Goal: Find specific page/section: Find specific page/section

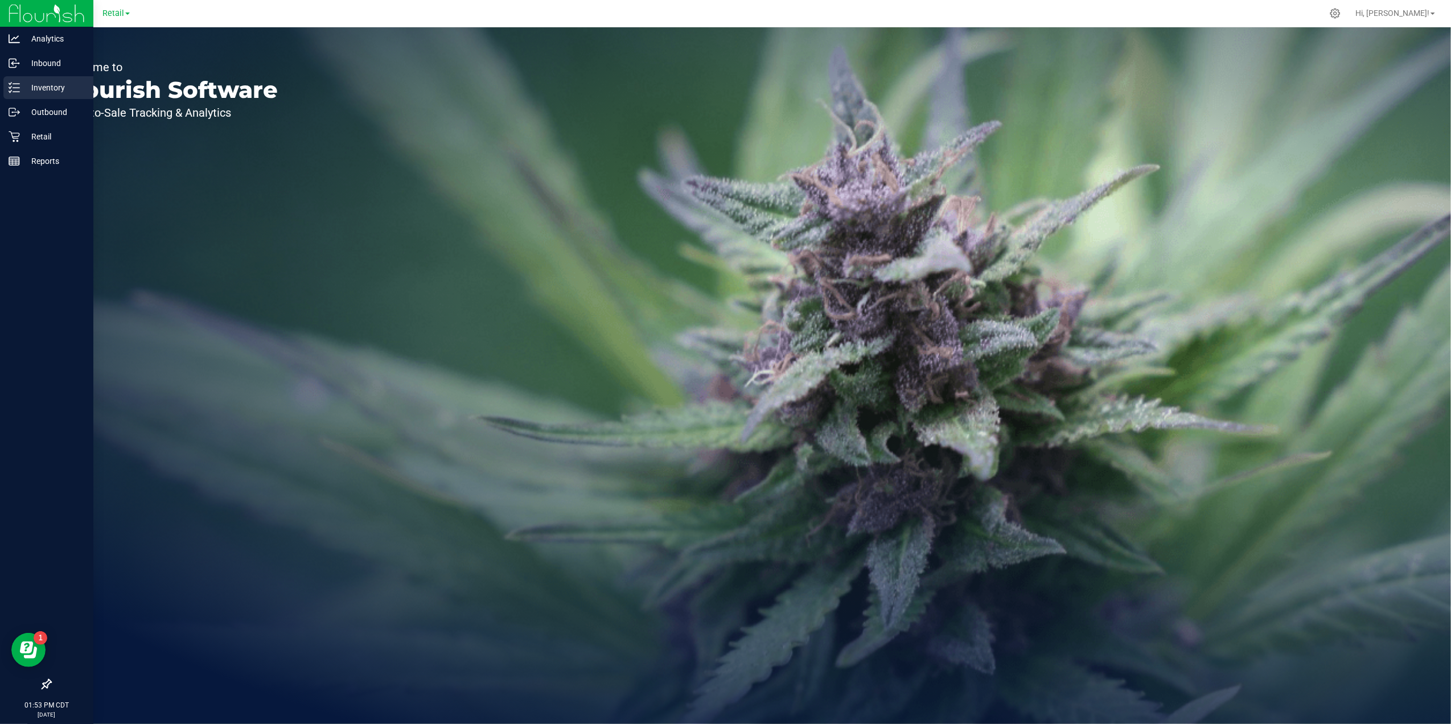
click at [57, 94] on p "Inventory" at bounding box center [54, 88] width 68 height 14
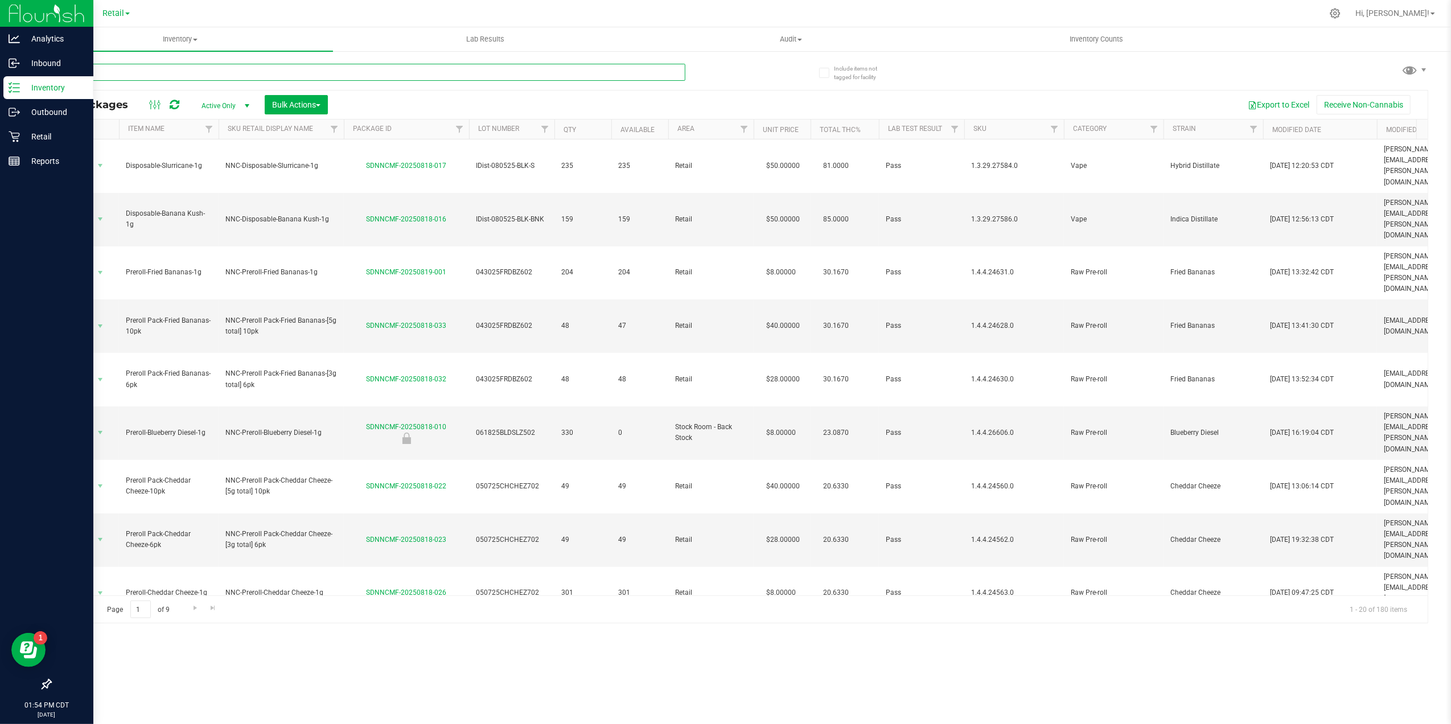
click at [290, 72] on input "text" at bounding box center [367, 72] width 635 height 17
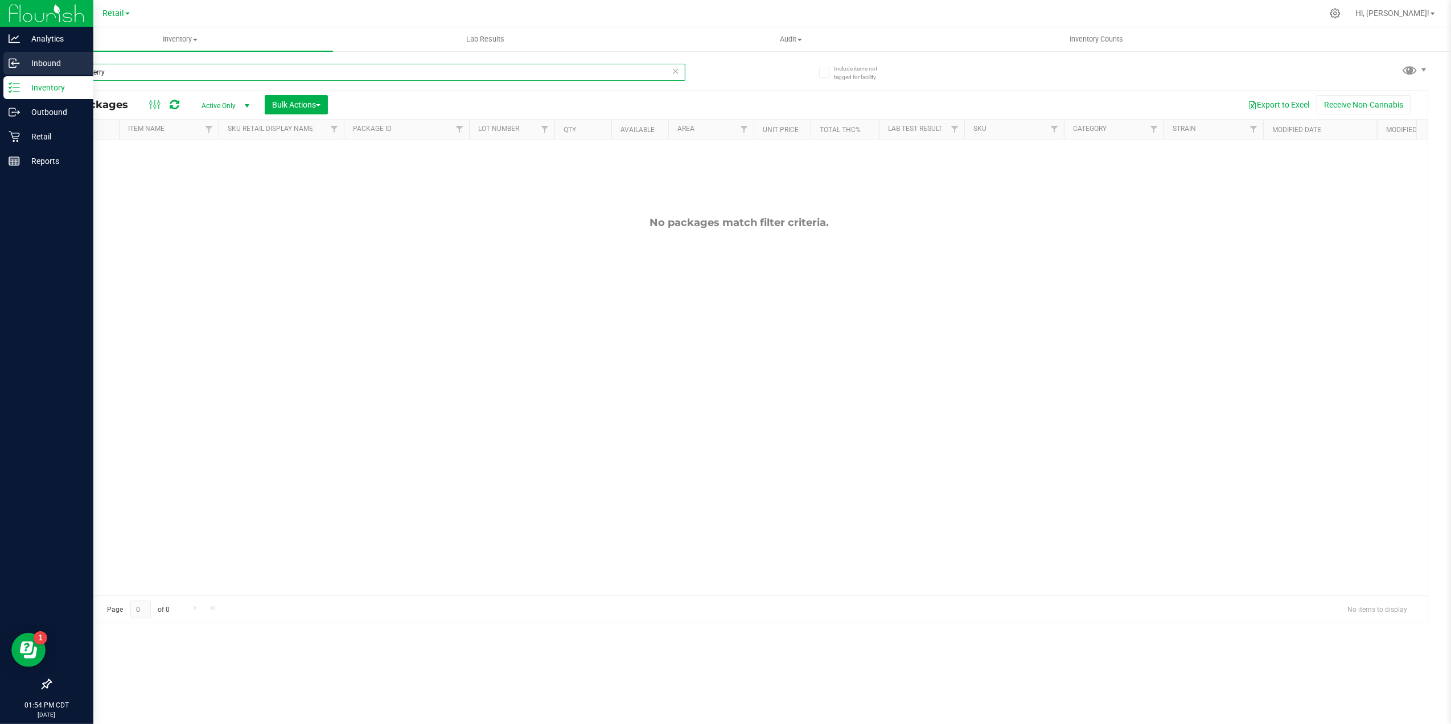
drag, startPoint x: 140, startPoint y: 73, endPoint x: 23, endPoint y: 69, distance: 116.8
click at [23, 69] on div "Analytics Inbound Inventory Outbound Retail Reports 01:54 PM CDT [DATE] 08/19 R…" at bounding box center [725, 362] width 1451 height 724
type input "Black"
click at [46, 686] on icon at bounding box center [47, 684] width 10 height 10
click at [41, 686] on input "checkbox" at bounding box center [41, 686] width 0 height 0
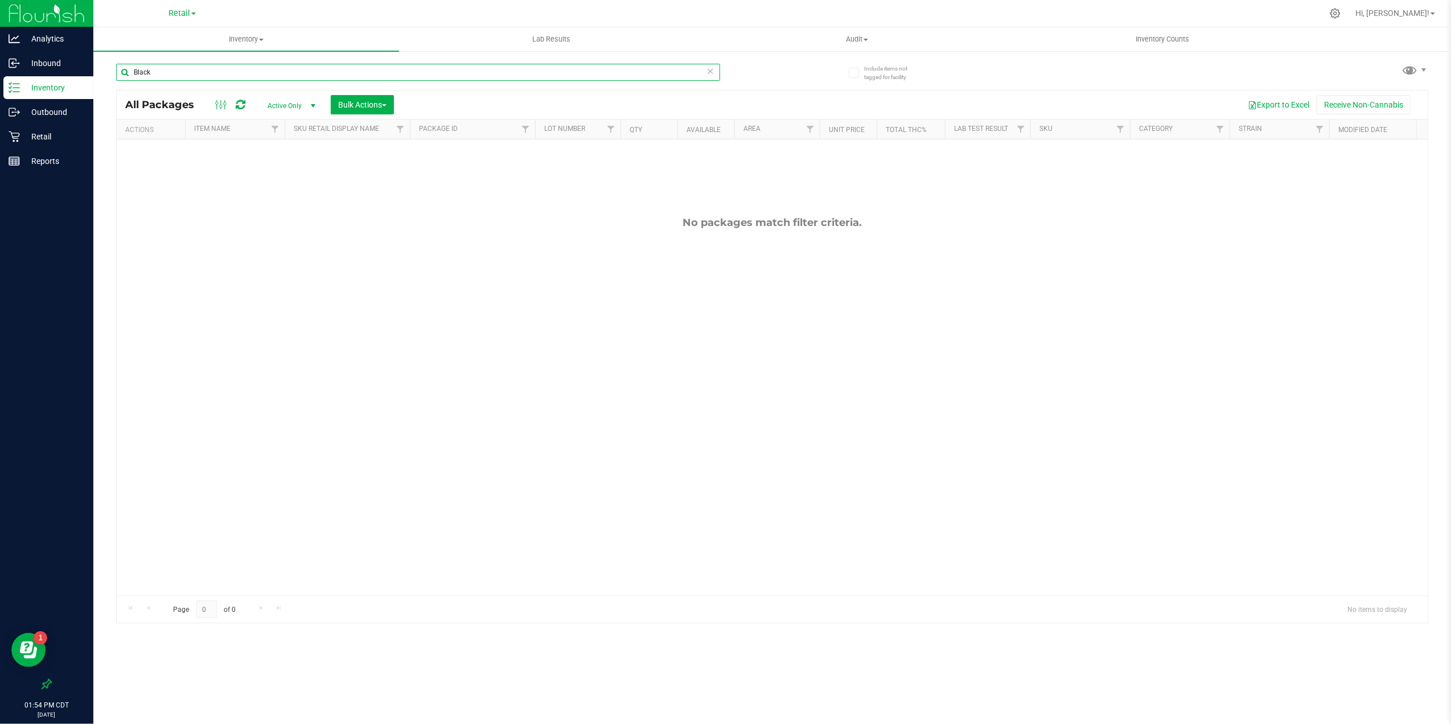
click at [188, 74] on input "Black" at bounding box center [418, 72] width 604 height 17
click at [180, 72] on input "Black" at bounding box center [418, 72] width 604 height 17
click at [176, 72] on input "Black" at bounding box center [418, 72] width 604 height 17
click at [167, 75] on input "Black" at bounding box center [418, 72] width 604 height 17
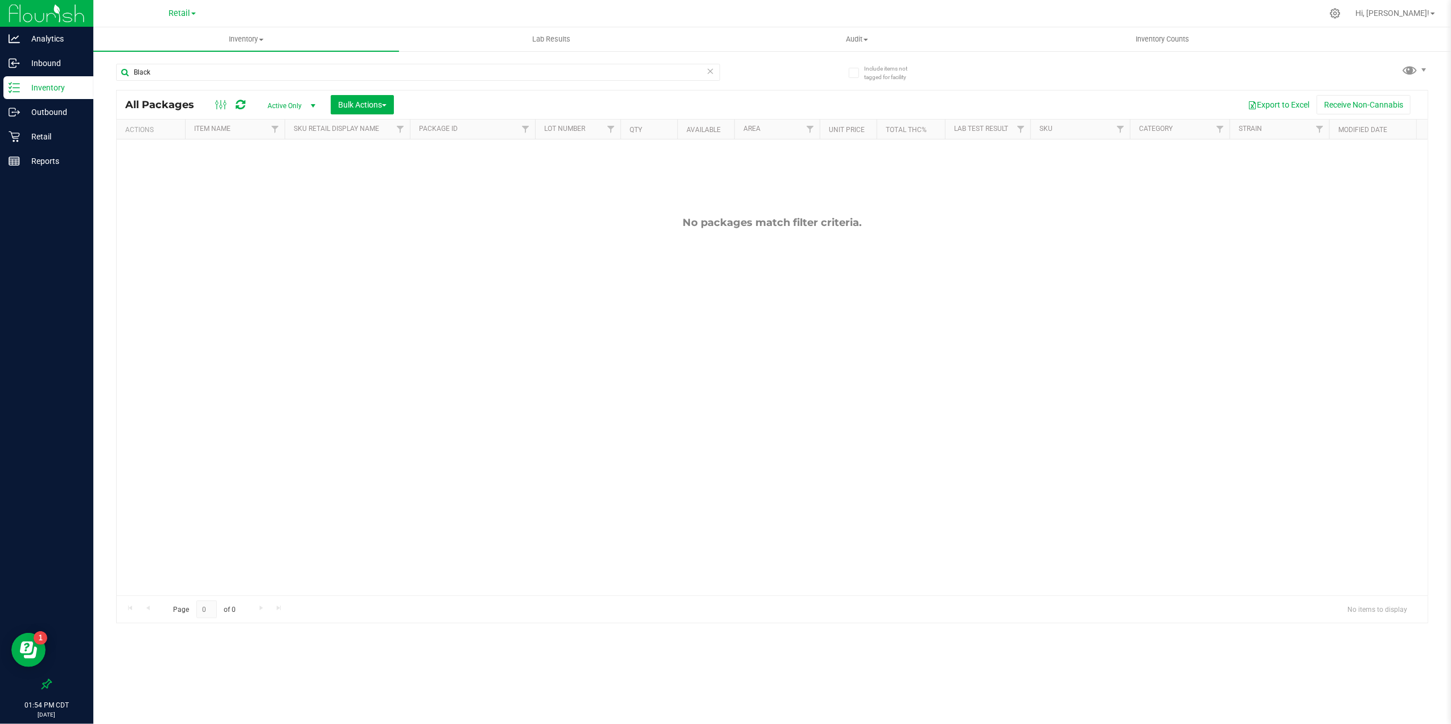
click at [740, 76] on div "Black" at bounding box center [444, 72] width 657 height 36
